Goal: Find specific fact: Find specific fact

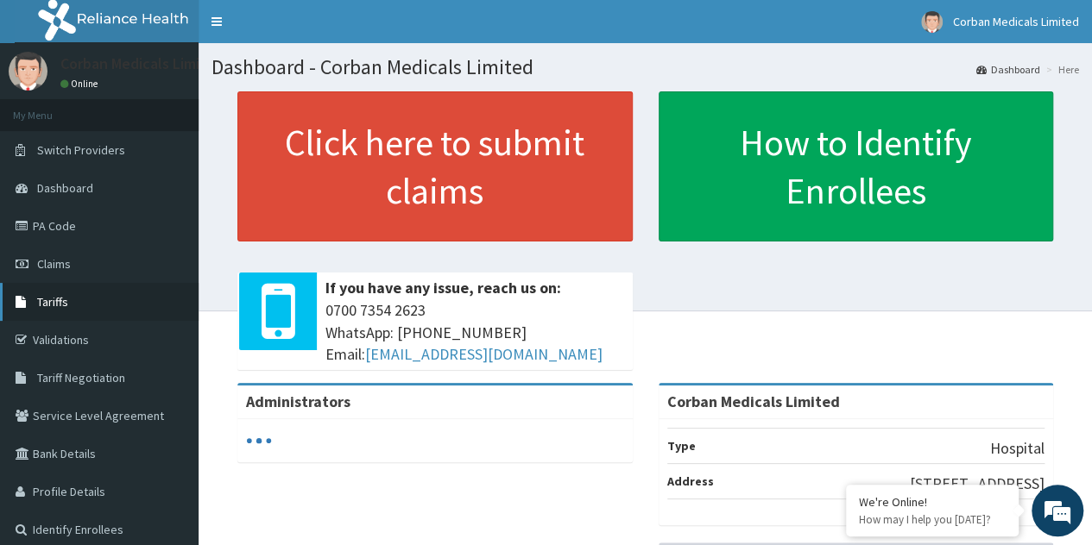
click at [98, 308] on link "Tariffs" at bounding box center [99, 302] width 199 height 38
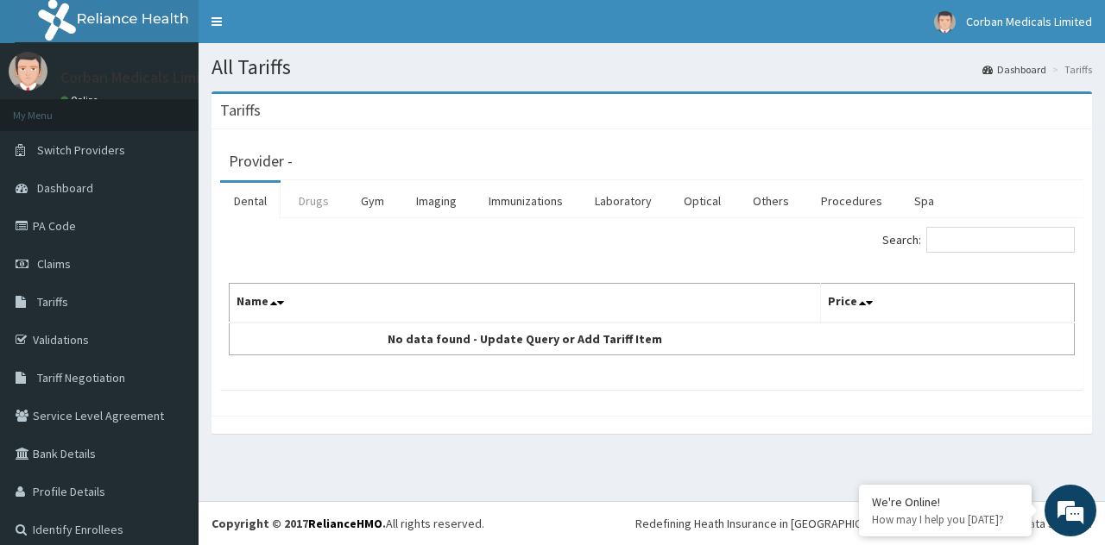
click at [312, 193] on link "Drugs" at bounding box center [314, 201] width 58 height 36
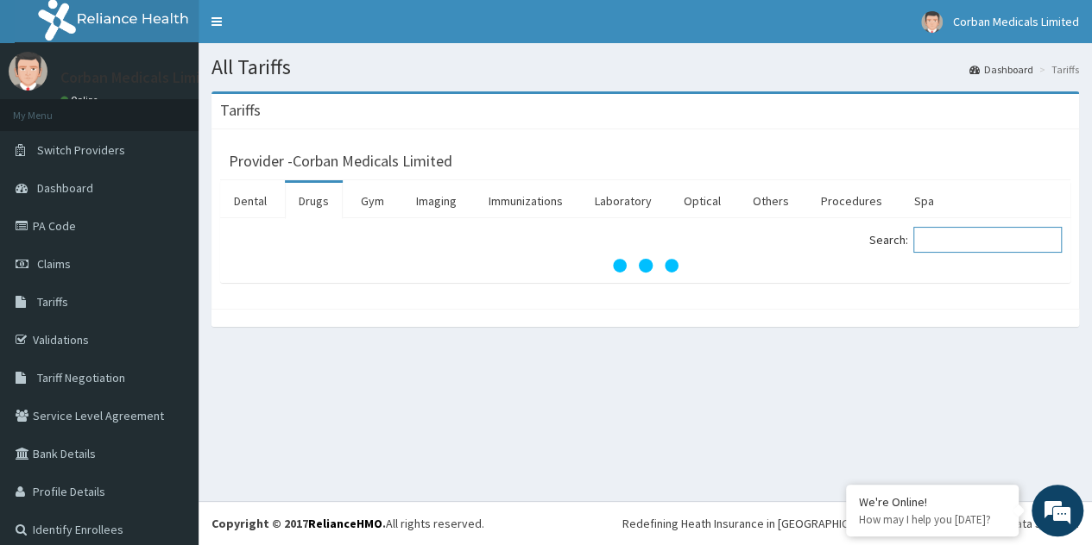
click at [1010, 236] on input "Search:" at bounding box center [987, 240] width 148 height 26
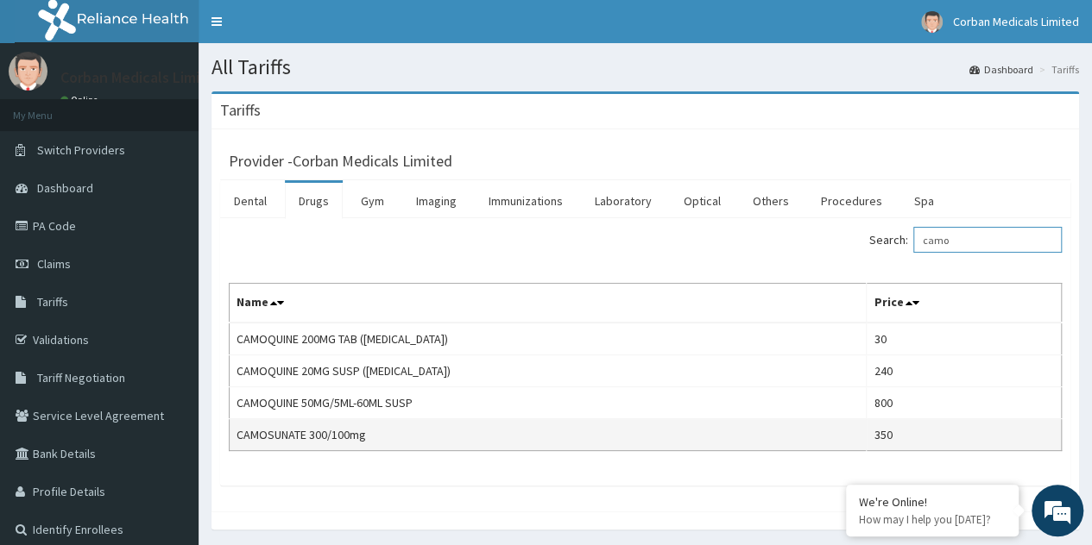
type input "camo"
drag, startPoint x: 368, startPoint y: 437, endPoint x: 233, endPoint y: 436, distance: 134.7
click at [233, 436] on td "CAMOSUNATE 300/100mg" at bounding box center [548, 435] width 637 height 32
copy td "CAMOSUNATE 300/100mg"
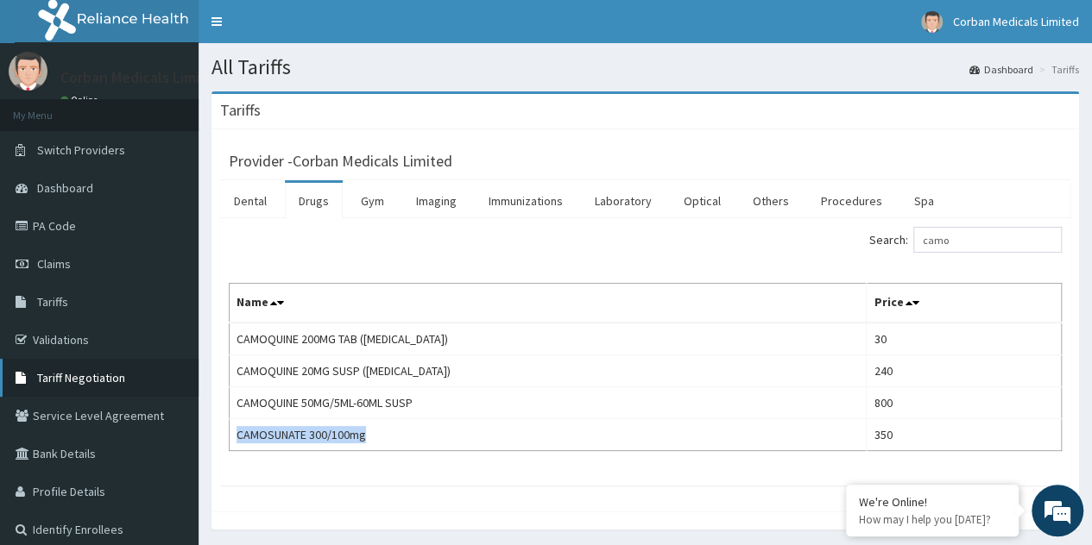
click at [115, 368] on link "Tariff Negotiation" at bounding box center [99, 378] width 199 height 38
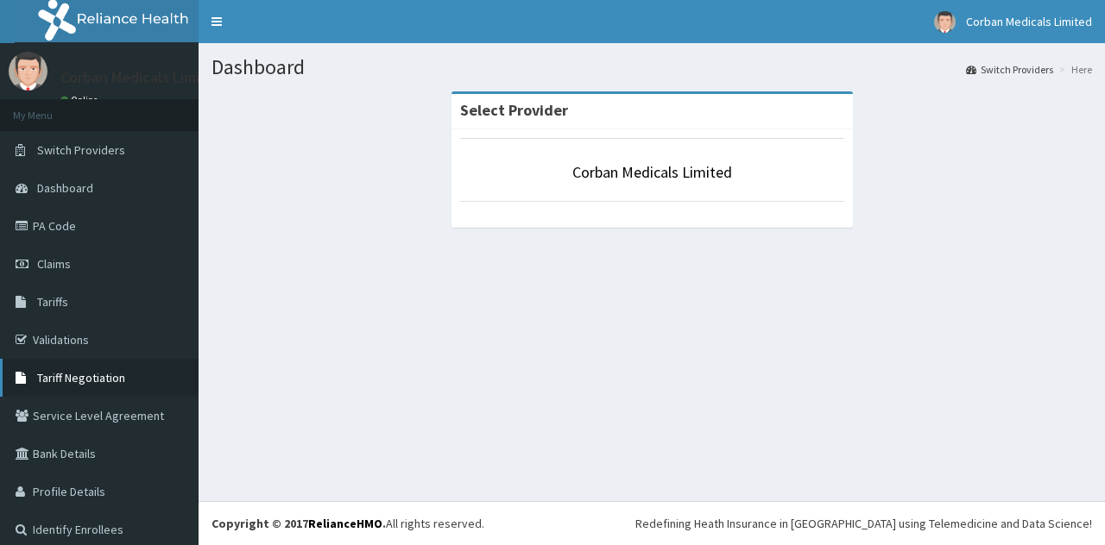
click at [64, 379] on span "Tariff Negotiation" at bounding box center [81, 378] width 88 height 16
